Goal: Answer question/provide support: Share knowledge or assist other users

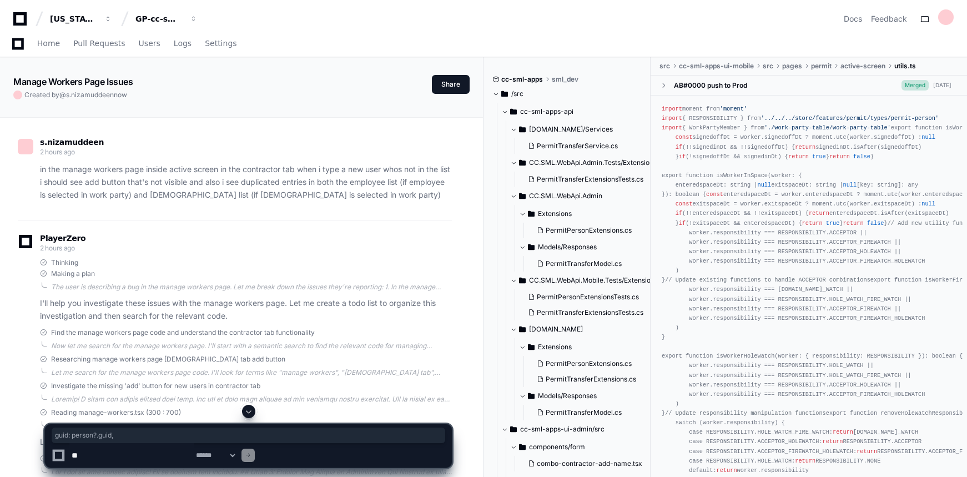
scroll to position [11982, 0]
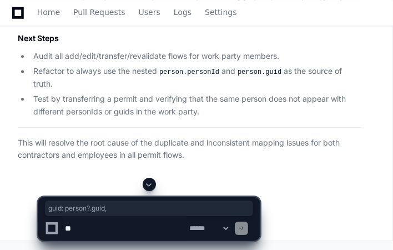
click at [350, 7] on div "Home Pull Requests Users Logs Settings" at bounding box center [196, 13] width 366 height 26
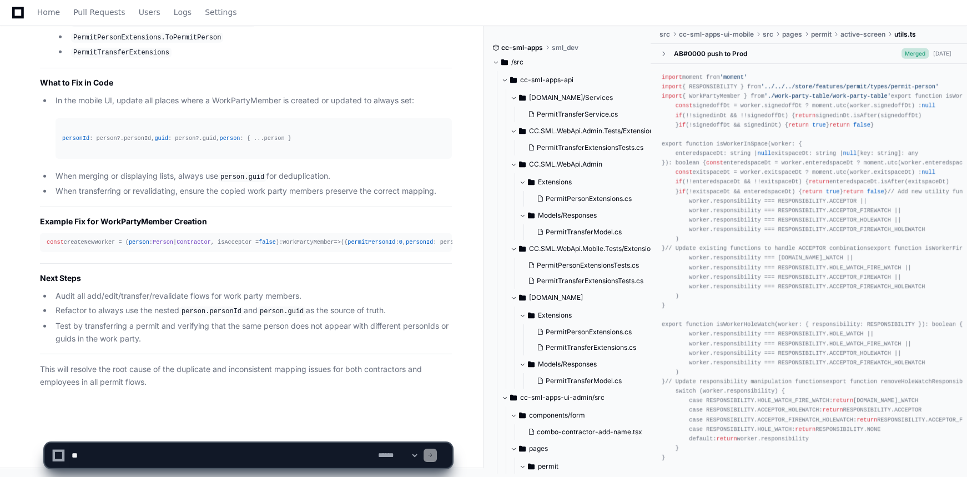
click at [188, 460] on textarea at bounding box center [222, 455] width 306 height 24
paste textarea "**********"
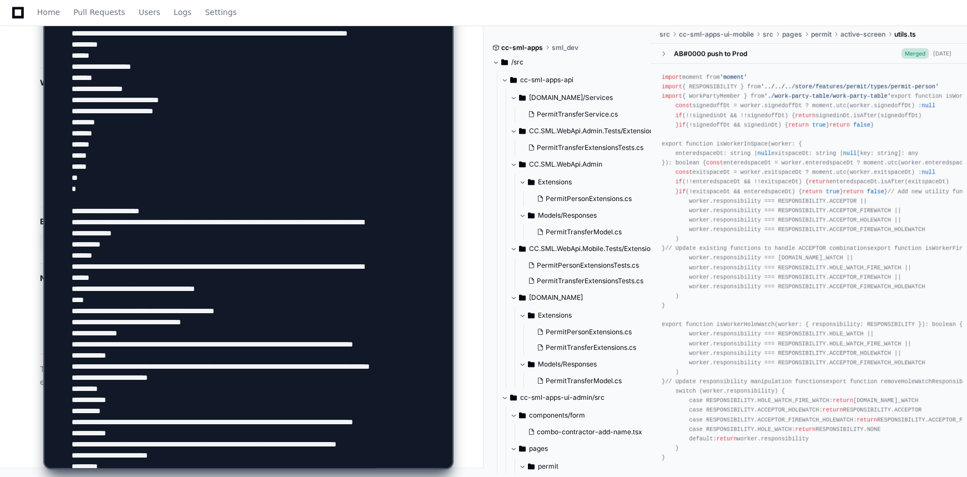
scroll to position [1059, 0]
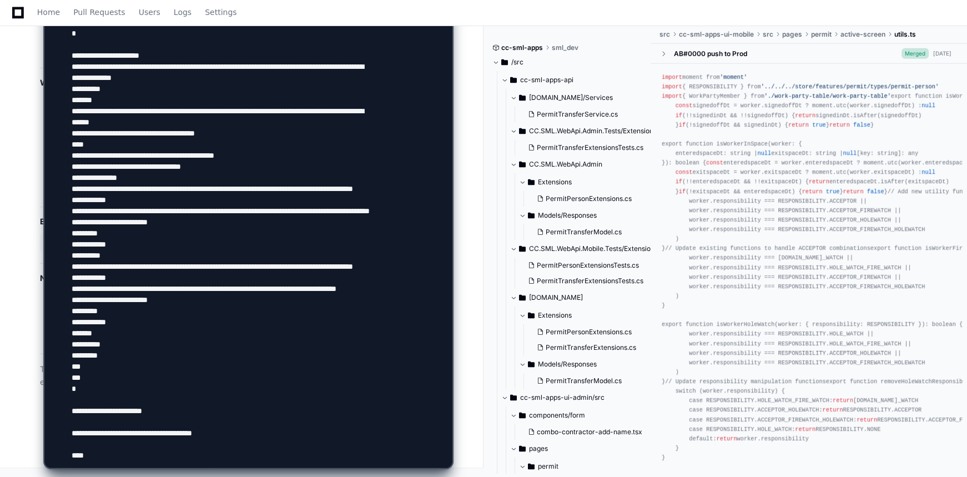
paste textarea "**********"
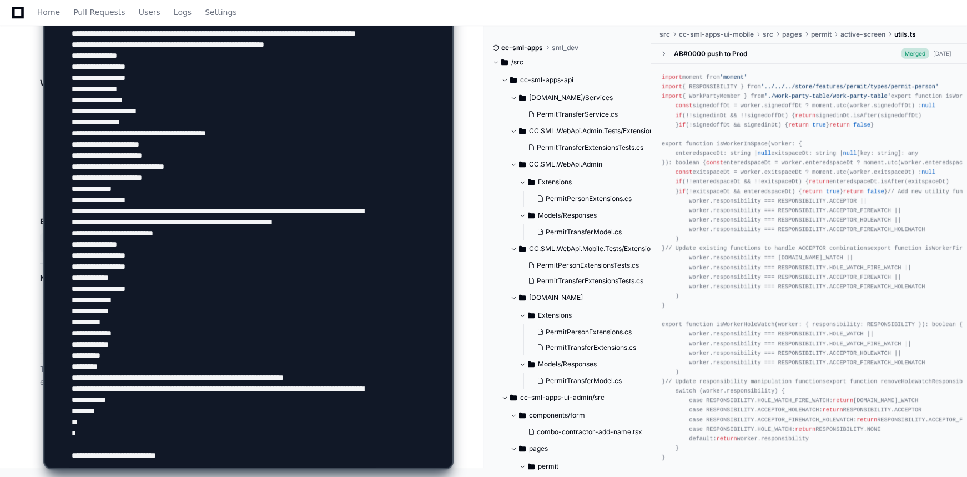
scroll to position [1599, 0]
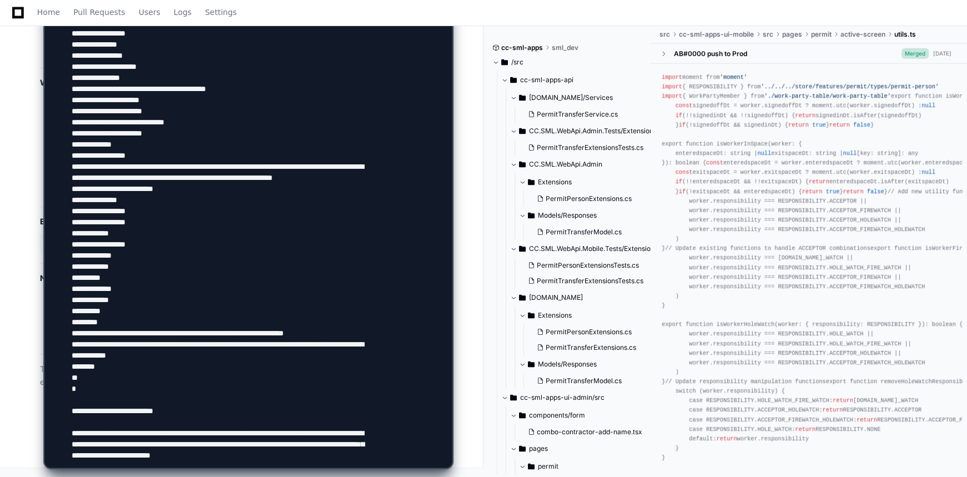
scroll to position [1625, 0]
type textarea "**********"
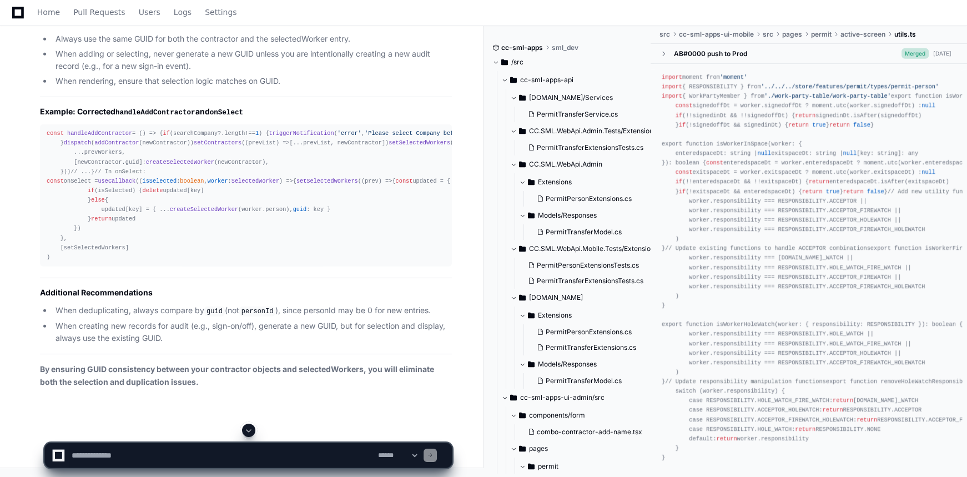
scroll to position [27256, 0]
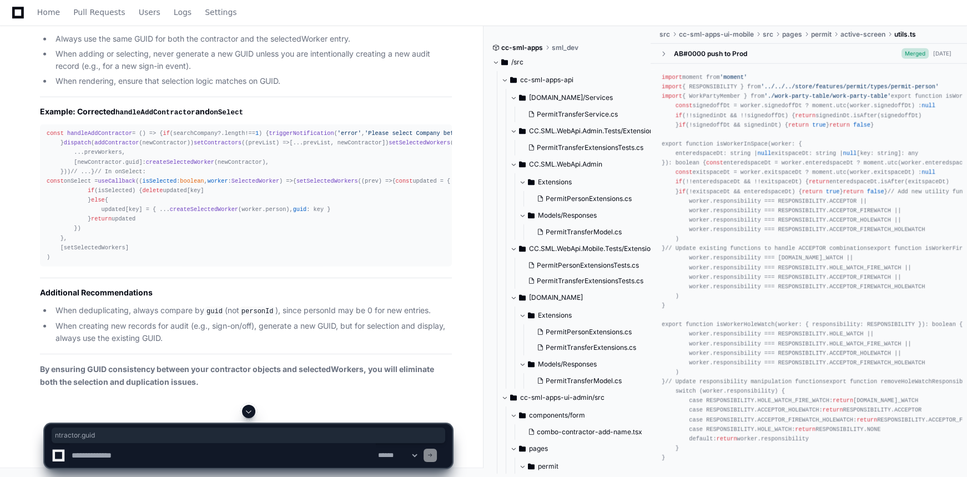
drag, startPoint x: 382, startPoint y: 283, endPoint x: 428, endPoint y: 284, distance: 46.1
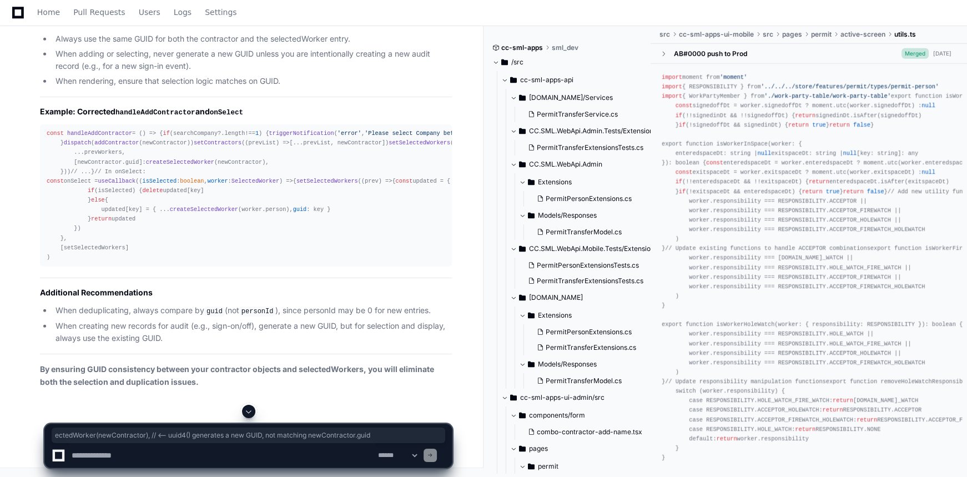
drag, startPoint x: 432, startPoint y: 130, endPoint x: 122, endPoint y: 129, distance: 310.4
drag, startPoint x: 180, startPoint y: 200, endPoint x: 28, endPoint y: 202, distance: 152.1
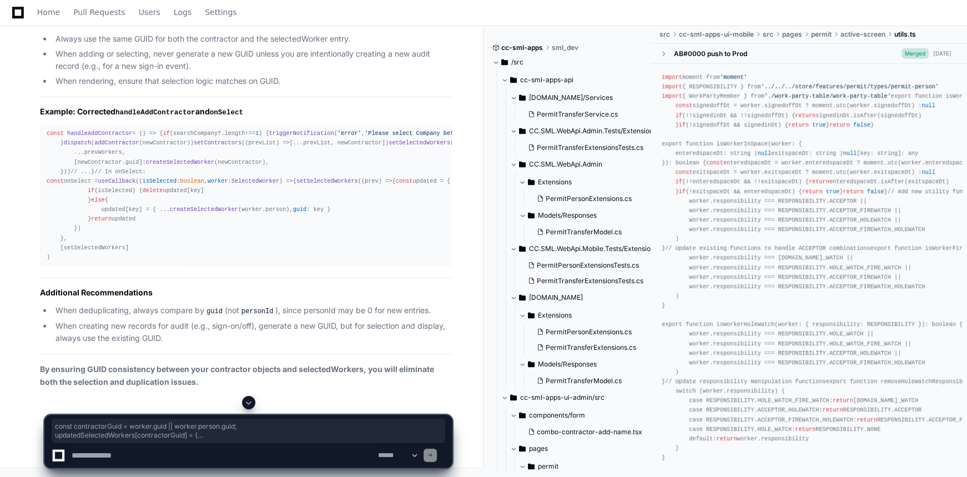
drag, startPoint x: 56, startPoint y: 276, endPoint x: 44, endPoint y: 240, distance: 37.8
copy div "const contractorGuid = worker. guid || worker. person . guid ; updatedSelectedW…"
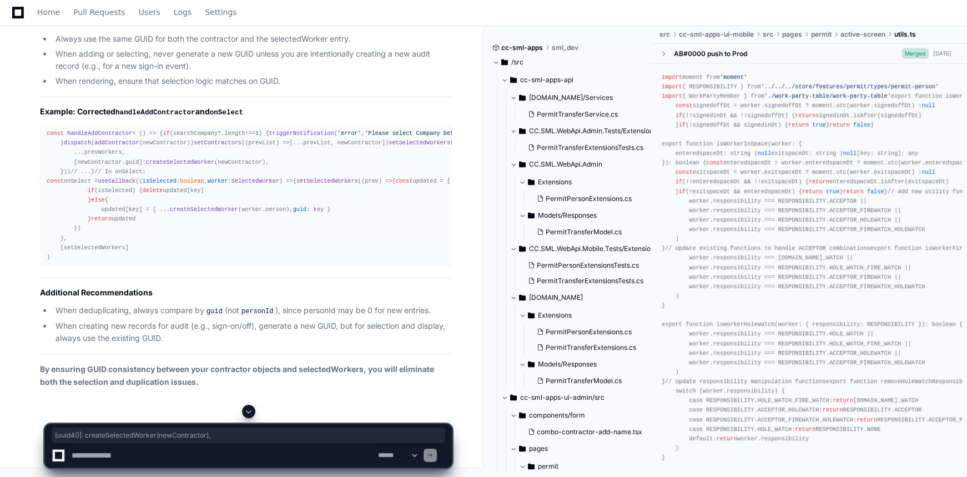
drag, startPoint x: 206, startPoint y: 127, endPoint x: 59, endPoint y: 129, distance: 147.2
drag, startPoint x: 188, startPoint y: 203, endPoint x: 26, endPoint y: 200, distance: 162.1
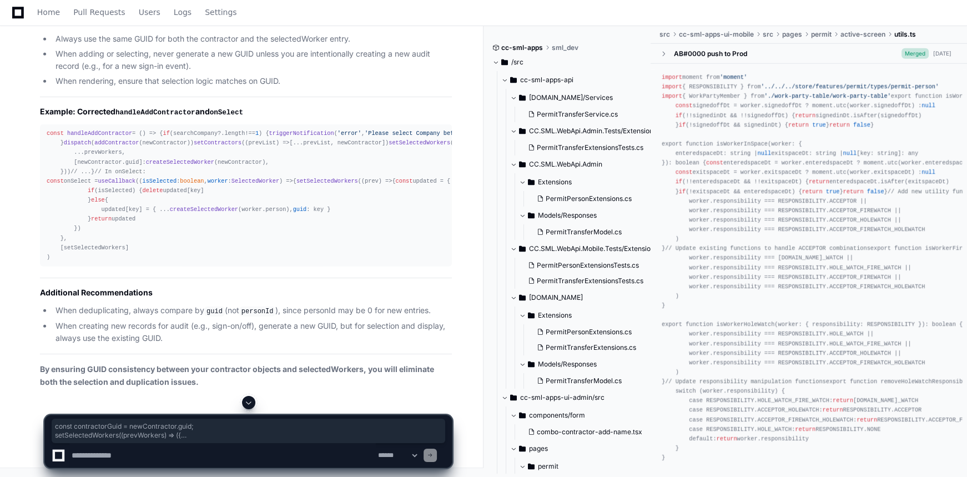
drag, startPoint x: 57, startPoint y: 239, endPoint x: 26, endPoint y: 199, distance: 50.6
click at [157, 466] on textarea at bounding box center [222, 455] width 306 height 24
drag, startPoint x: 59, startPoint y: 240, endPoint x: 43, endPoint y: 199, distance: 43.8
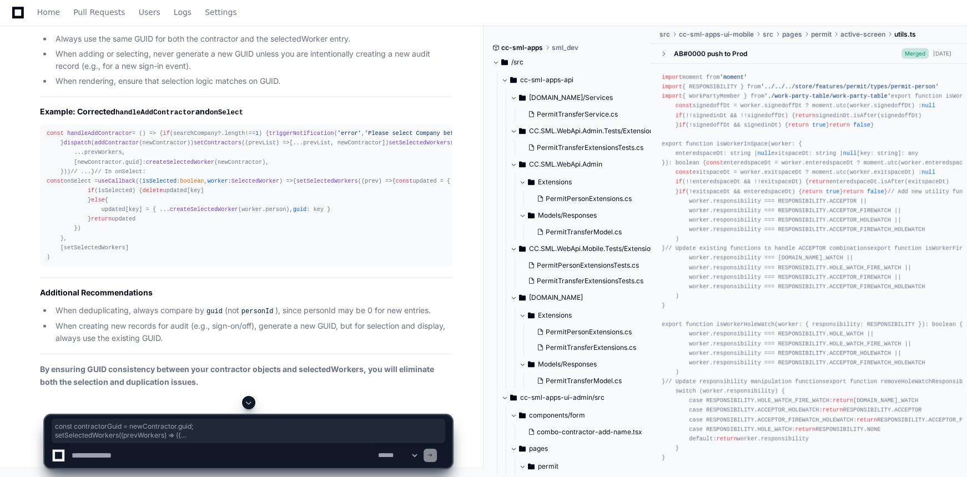
copy div "const contractorGuid = newContractor. guid ; setSelectedWorkers ( ( prevWorkers…"
click at [187, 461] on textarea at bounding box center [222, 455] width 306 height 24
paste textarea "**********"
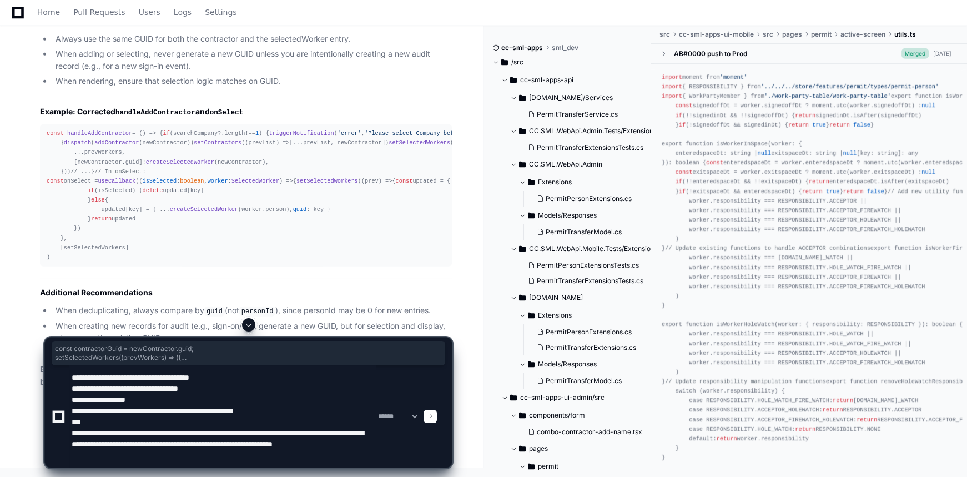
scroll to position [27711, 0]
drag, startPoint x: 62, startPoint y: 172, endPoint x: 39, endPoint y: 139, distance: 39.6
copy div "const contractorGuid = worker. guid || worker. person . guid ; updatedSelectedW…"
click at [134, 462] on textarea at bounding box center [222, 416] width 306 height 102
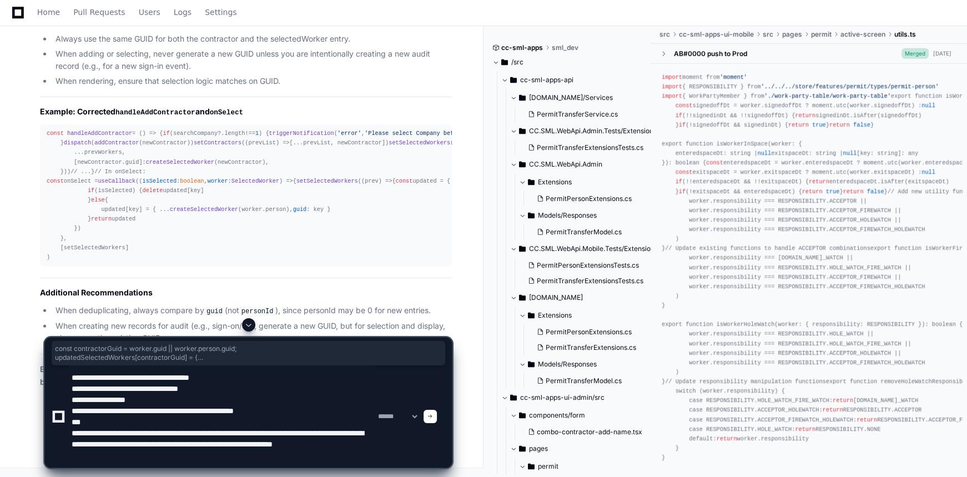
paste textarea "**********"
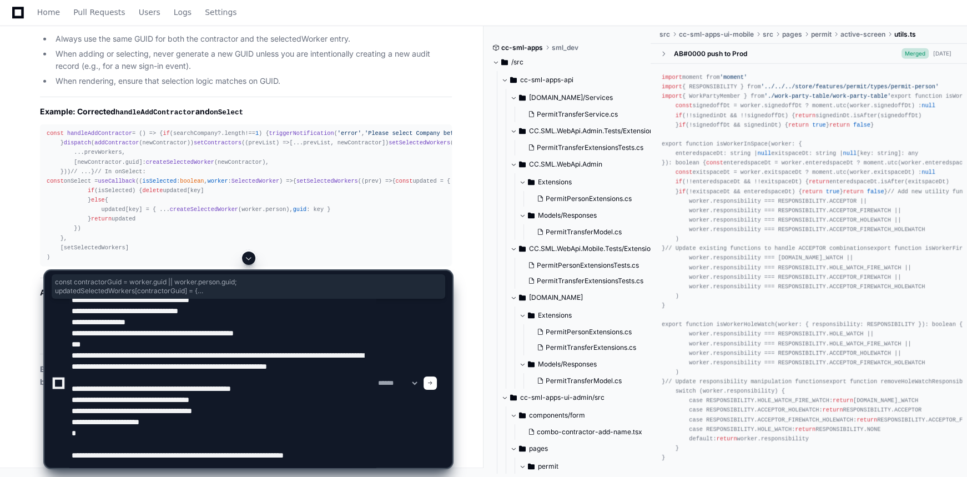
type textarea "**********"
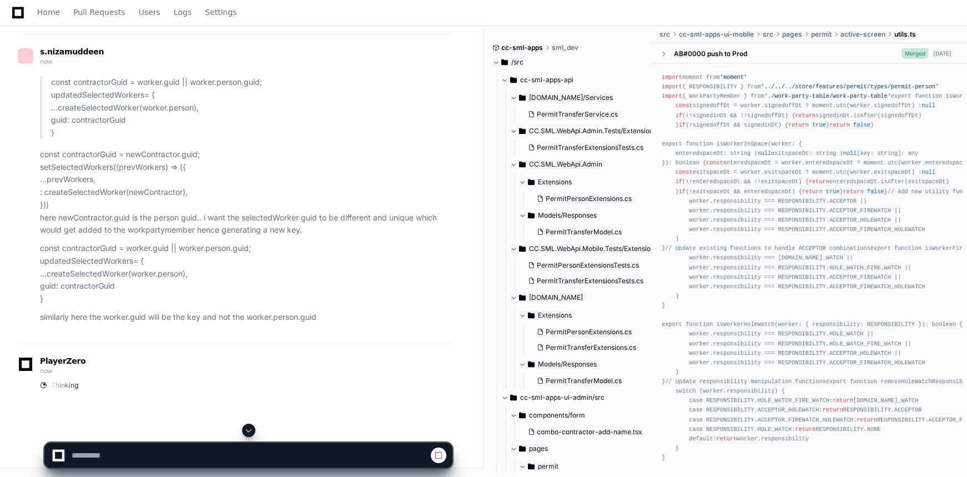
scroll to position [27667, 0]
click at [252, 427] on span at bounding box center [248, 430] width 9 height 9
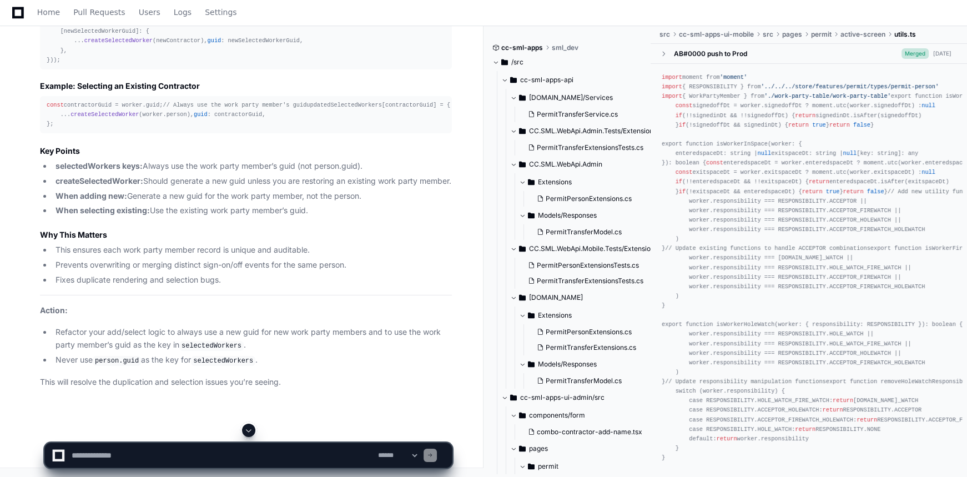
scroll to position [29080, 0]
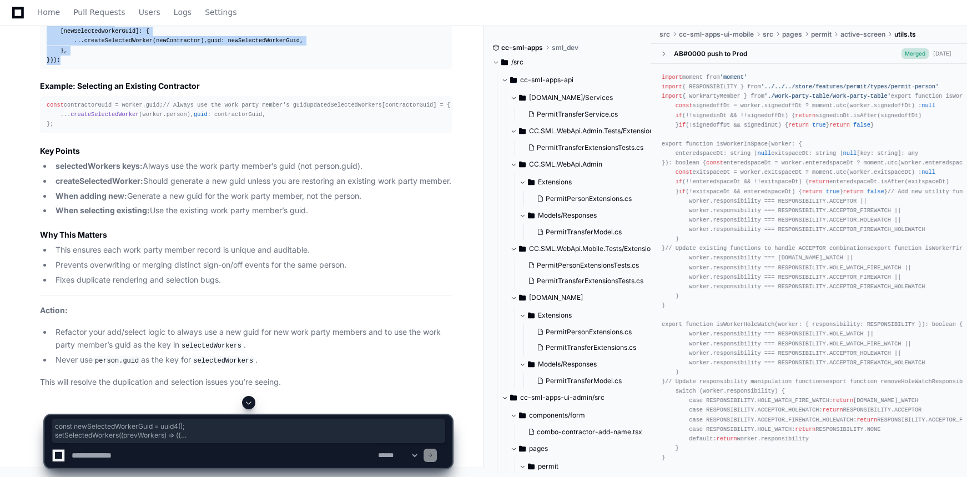
drag, startPoint x: 76, startPoint y: 230, endPoint x: 37, endPoint y: 167, distance: 73.8
click at [37, 167] on div "Thinking You are correct: The guid used as the key in selectedWorkers should al…" at bounding box center [235, 54] width 434 height 669
click at [194, 457] on textarea at bounding box center [222, 455] width 306 height 24
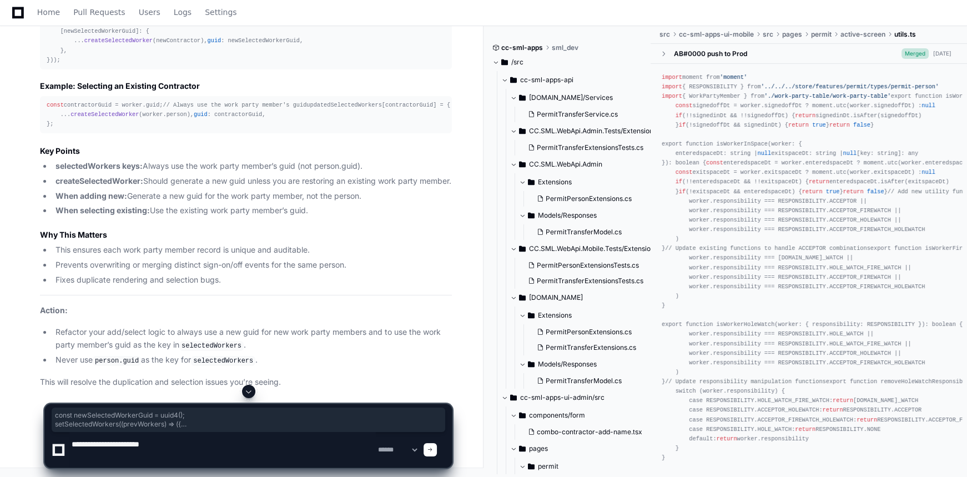
paste textarea "**********"
type textarea "**********"
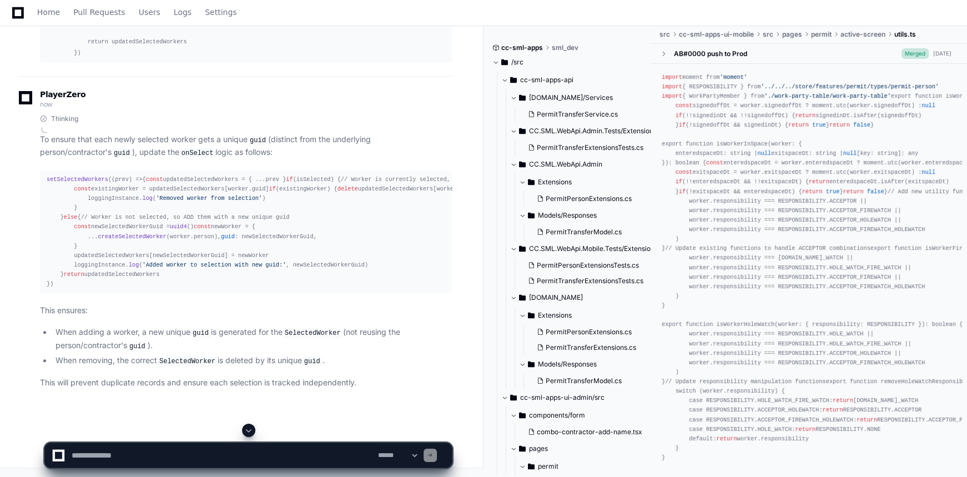
scroll to position [30059, 0]
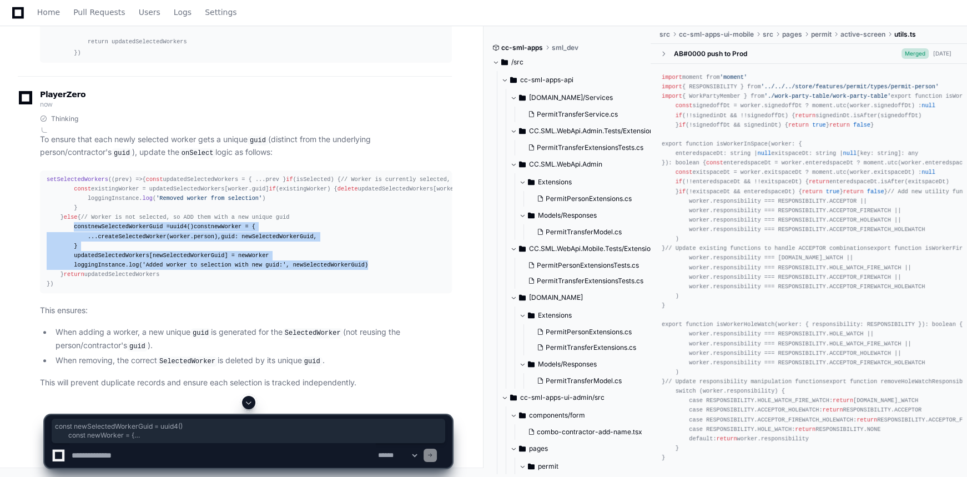
drag, startPoint x: 70, startPoint y: 260, endPoint x: 372, endPoint y: 314, distance: 306.9
click at [372, 289] on div "setSelectedWorkers ( ( prev ) => { const updatedSelectedWorkers = { ...prev } i…" at bounding box center [246, 232] width 399 height 114
copy div "const newSelectedWorkerGuid = uuid4 () const newWorker = { ... createSelectedWo…"
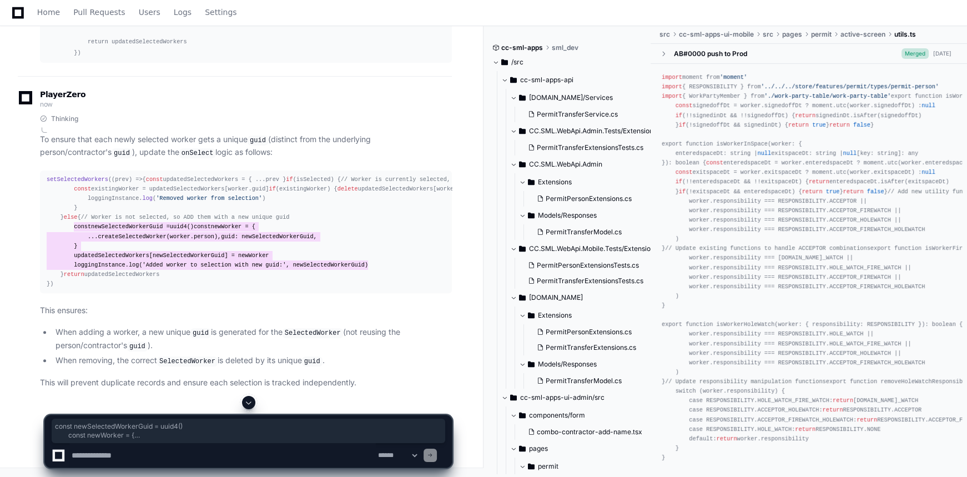
scroll to position [29116, 0]
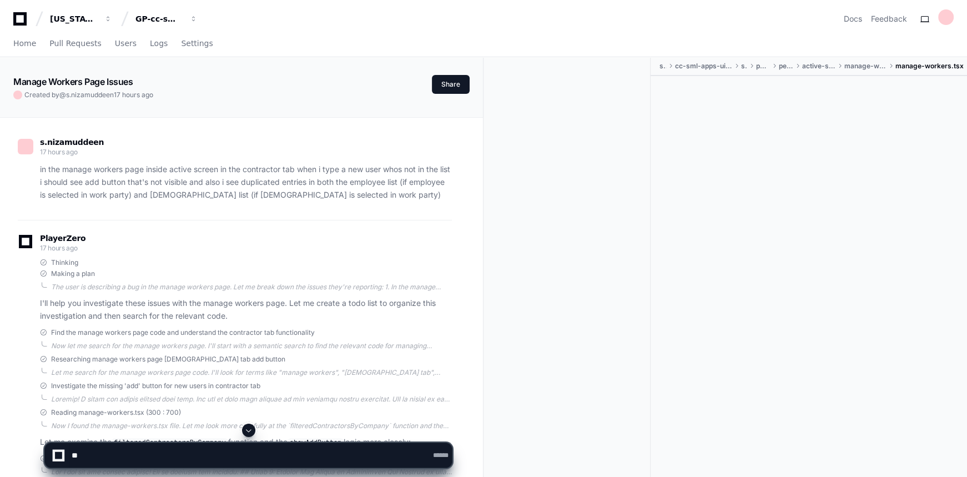
click at [250, 428] on span at bounding box center [248, 430] width 9 height 9
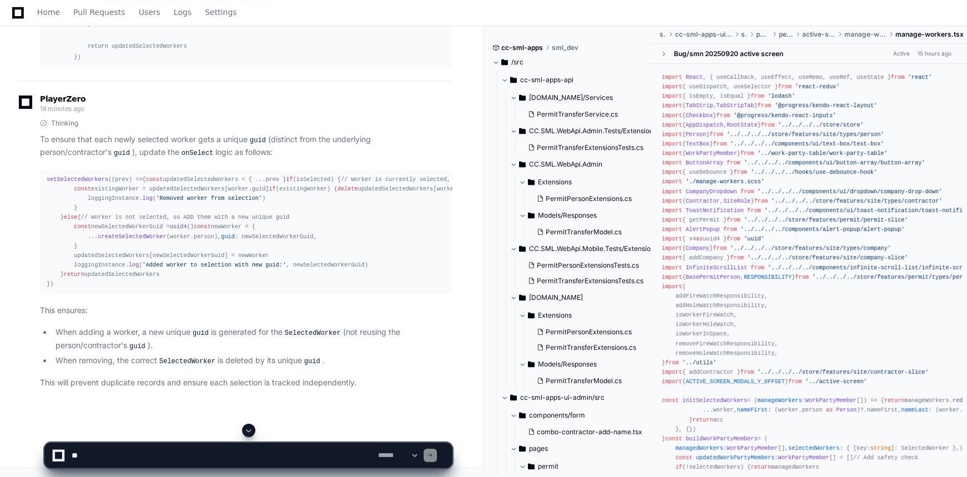
scroll to position [27259, 0]
